Goal: Browse casually

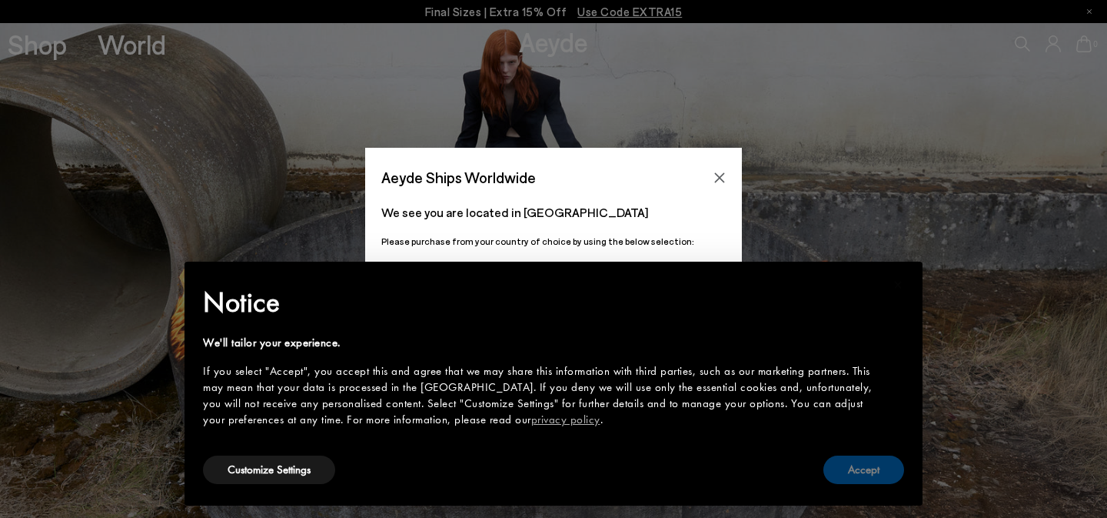
click at [880, 458] on button "Accept" at bounding box center [864, 469] width 81 height 28
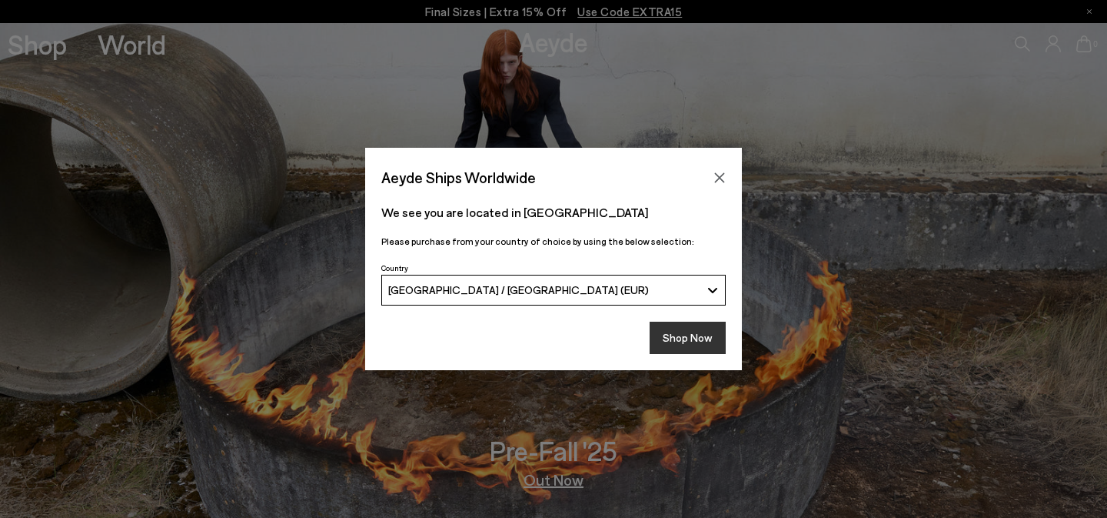
click at [690, 338] on button "Shop Now" at bounding box center [688, 337] width 76 height 32
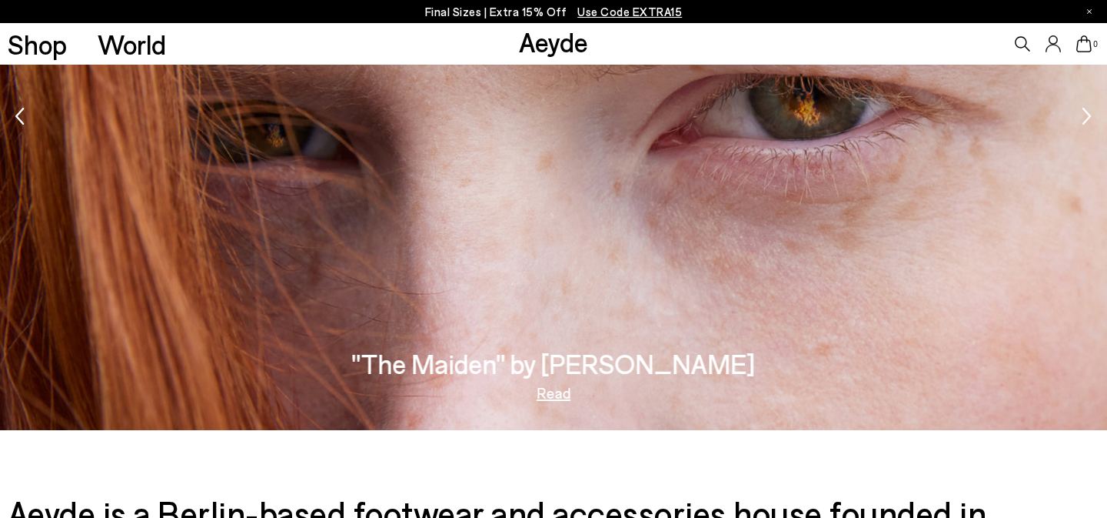
scroll to position [2428, 0]
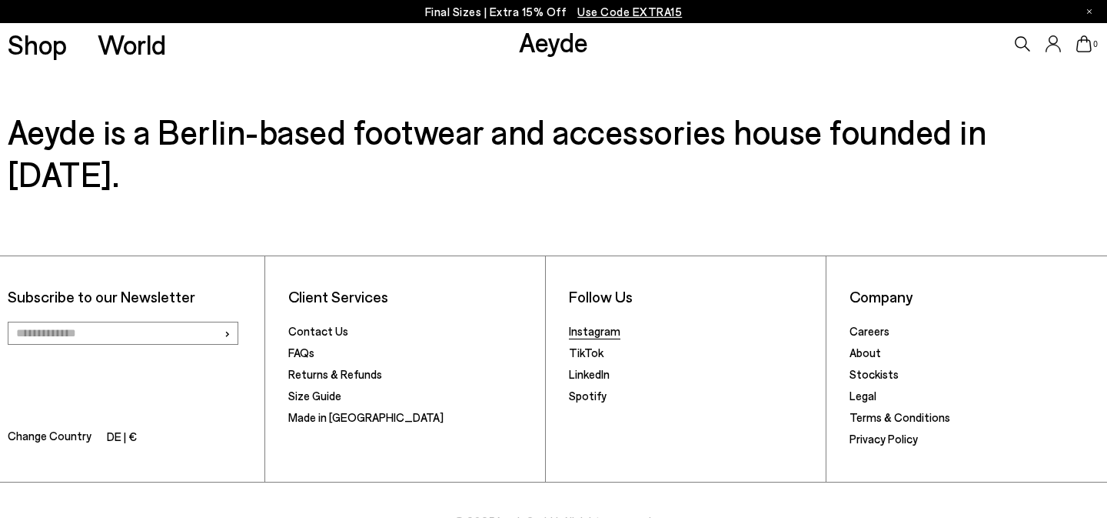
click at [609, 324] on link "Instagram" at bounding box center [595, 331] width 52 height 14
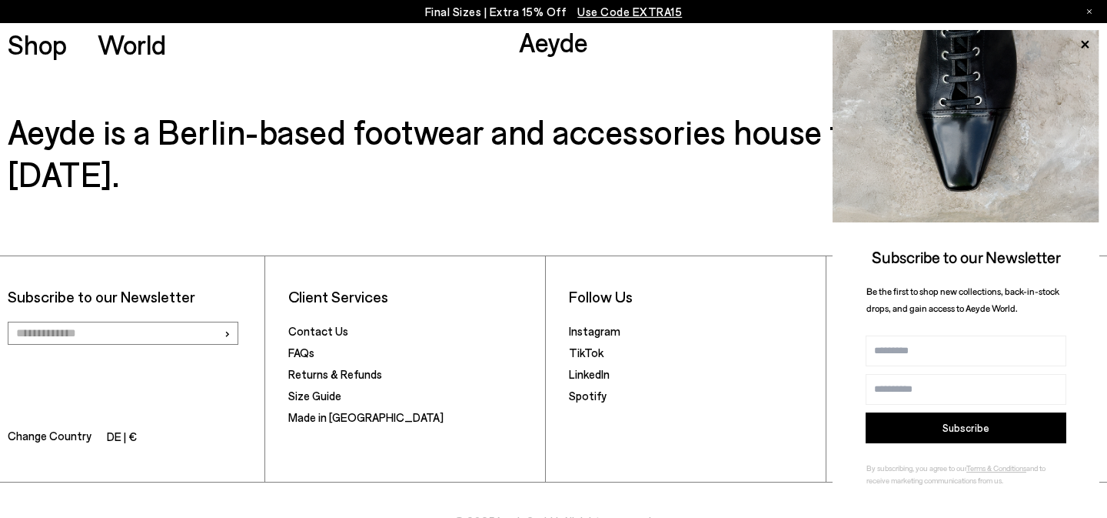
click at [495, 321] on li "Contact Us" at bounding box center [412, 332] width 249 height 22
click at [1092, 41] on icon at bounding box center [1085, 45] width 20 height 20
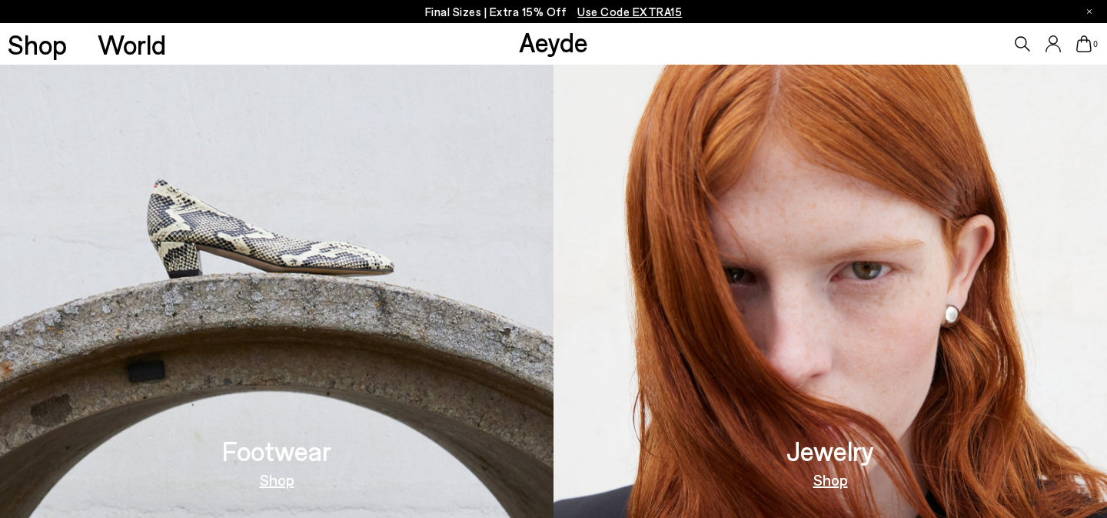
scroll to position [0, 0]
